Goal: Task Accomplishment & Management: Manage account settings

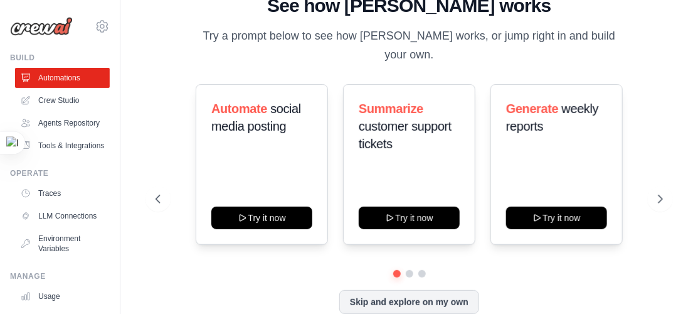
click at [44, 27] on img at bounding box center [41, 26] width 63 height 19
click at [45, 100] on link "Crew Studio" at bounding box center [63, 100] width 95 height 20
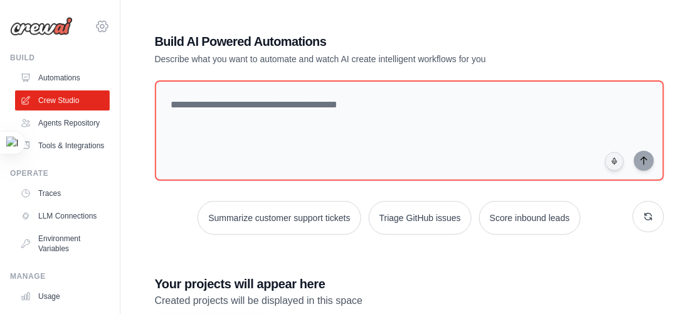
click at [95, 30] on icon at bounding box center [102, 26] width 15 height 15
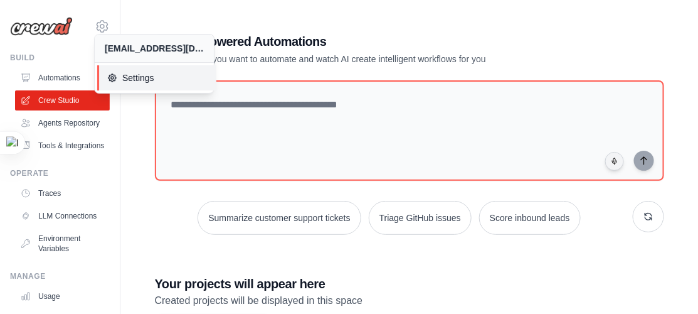
click at [129, 79] on span "Settings" at bounding box center [156, 77] width 99 height 13
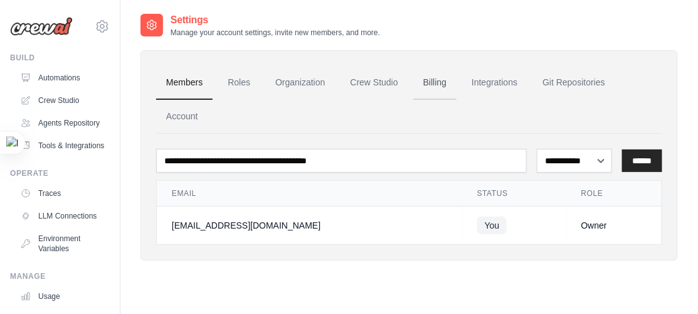
click at [450, 80] on link "Billing" at bounding box center [434, 83] width 43 height 34
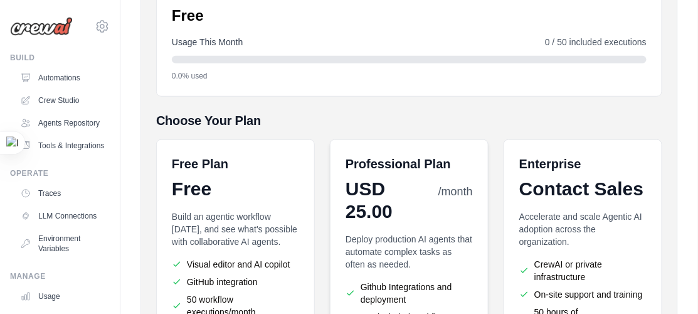
click at [425, 181] on span "USD 25.00" at bounding box center [391, 199] width 90 height 45
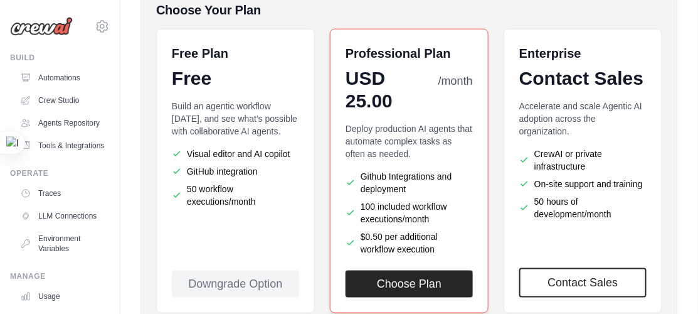
scroll to position [398, 0]
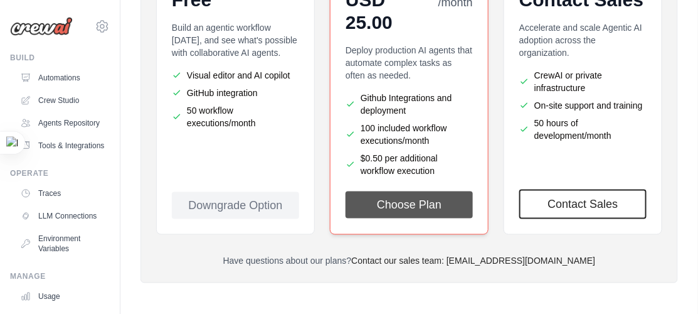
click at [424, 200] on button "Choose Plan" at bounding box center [409, 204] width 127 height 27
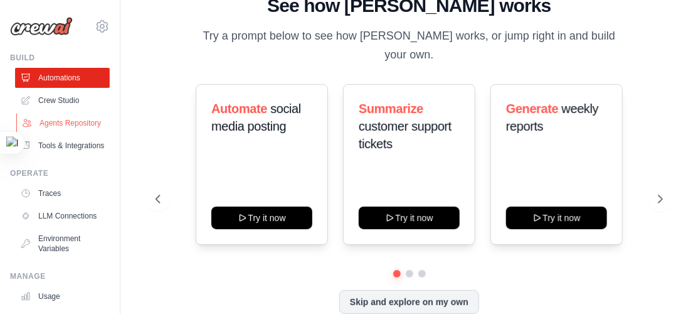
click at [58, 124] on link "Agents Repository" at bounding box center [63, 123] width 95 height 20
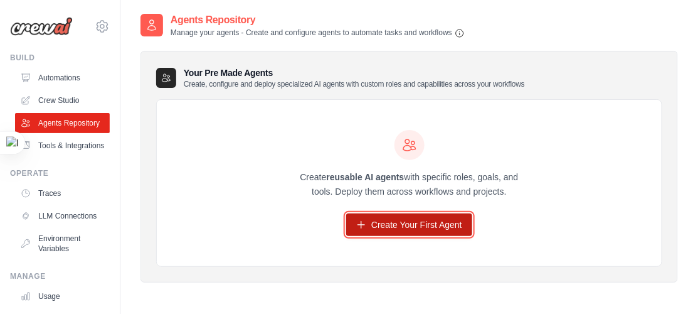
click at [377, 224] on link "Create Your First Agent" at bounding box center [409, 224] width 126 height 23
